Goal: Information Seeking & Learning: Find specific fact

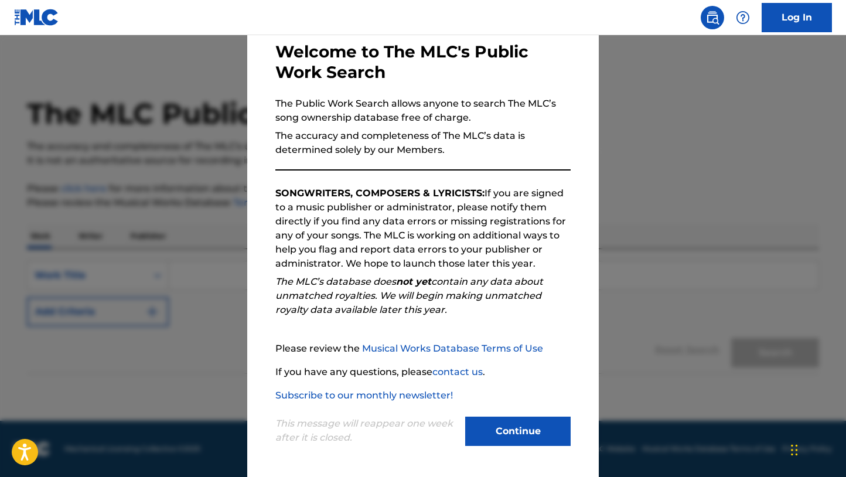
click at [531, 416] on div "This message will reappear one week after it is closed. Continue" at bounding box center [422, 425] width 295 height 46
click at [531, 431] on button "Continue" at bounding box center [517, 430] width 105 height 29
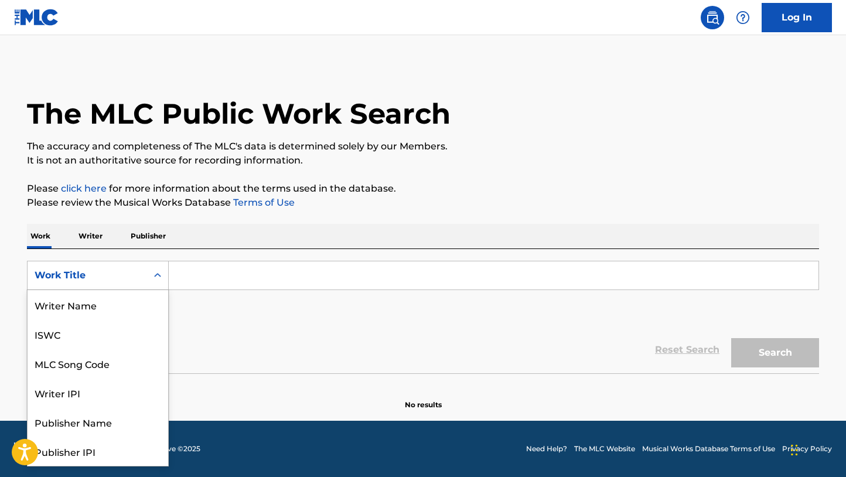
click at [128, 272] on div "Work Title" at bounding box center [87, 275] width 105 height 14
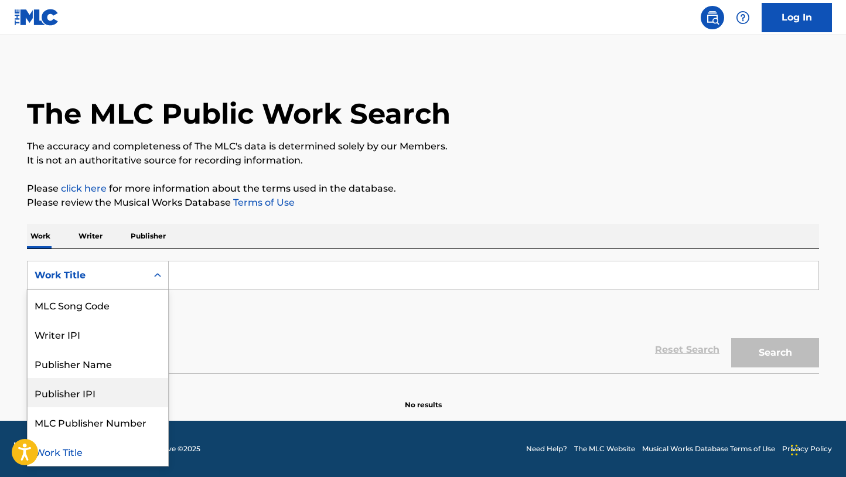
click at [126, 396] on div "Publisher IPI" at bounding box center [98, 392] width 141 height 29
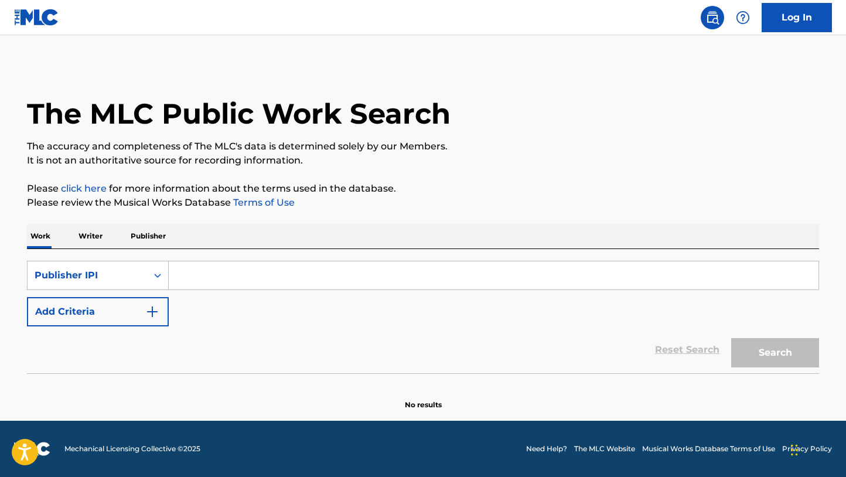
click at [193, 292] on div "SearchWithCriteria6d574766-9fd1-4b89-8689-21025f818b15 Publisher IPI Add Criter…" at bounding box center [423, 294] width 792 height 66
click at [193, 284] on input "Search Form" at bounding box center [493, 275] width 649 height 28
paste input "1311203428"
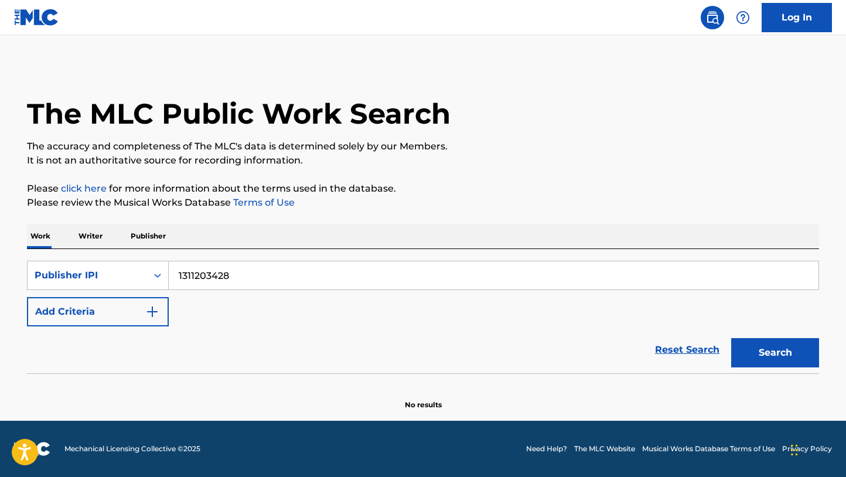
click at [177, 273] on input "1311203428" at bounding box center [493, 275] width 649 height 28
type input "01311203428"
click at [731, 338] on button "Search" at bounding box center [775, 352] width 88 height 29
